Goal: Navigation & Orientation: Find specific page/section

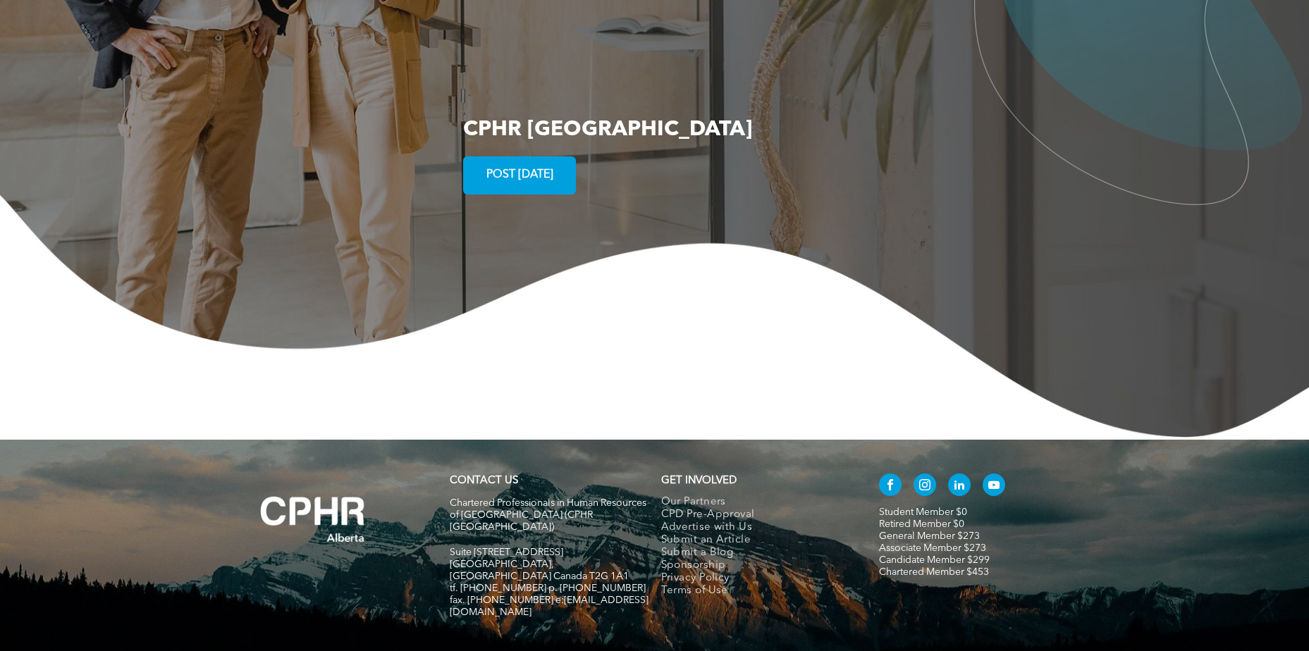
scroll to position [2568, 0]
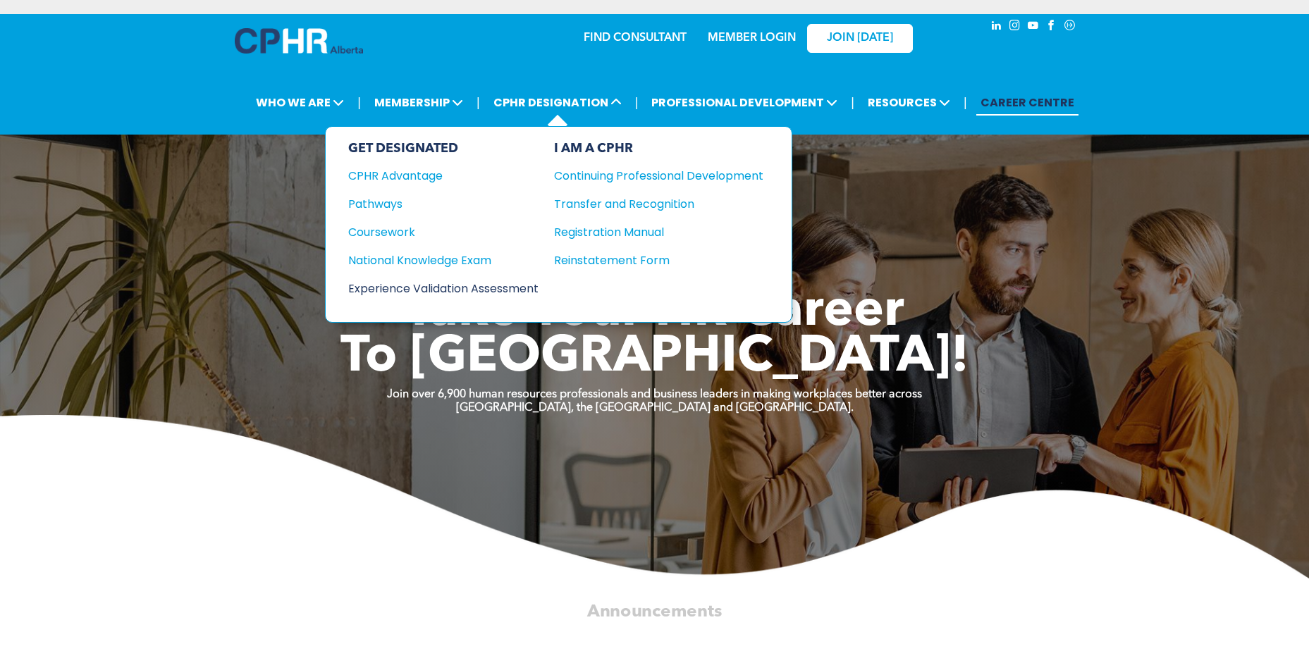
click at [450, 290] on div "Experience Validation Assessment" at bounding box center [433, 289] width 171 height 18
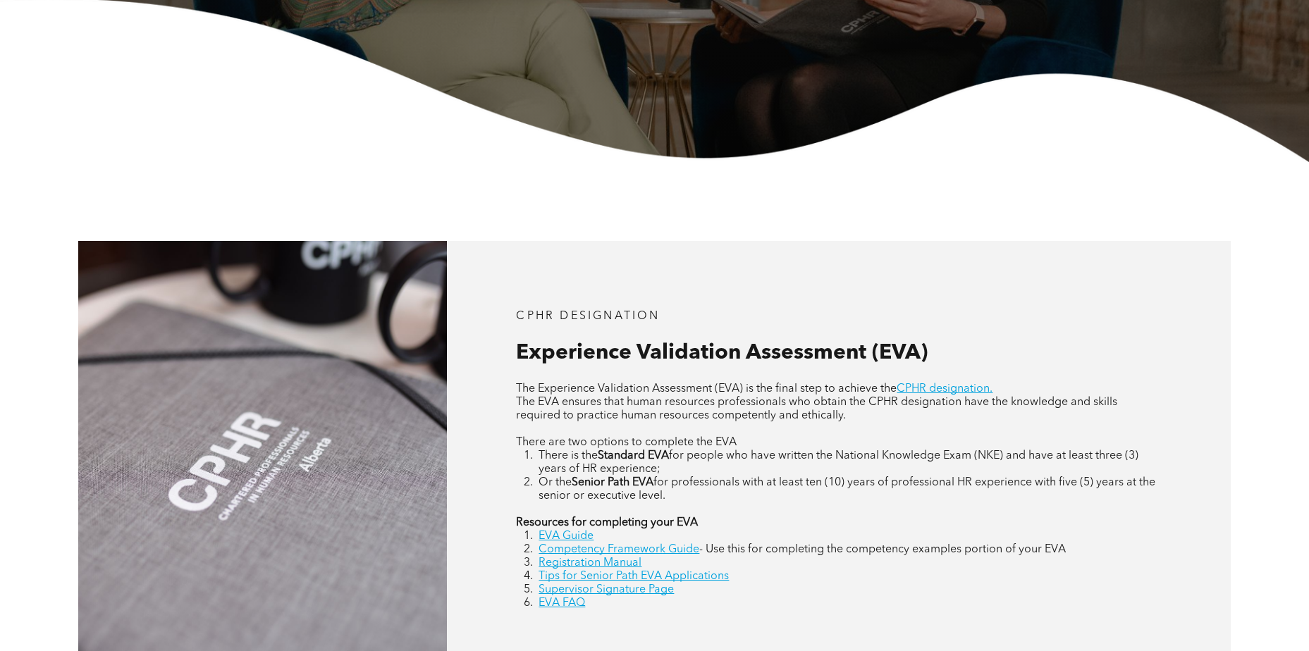
scroll to position [634, 0]
